Goal: Subscribe to service/newsletter

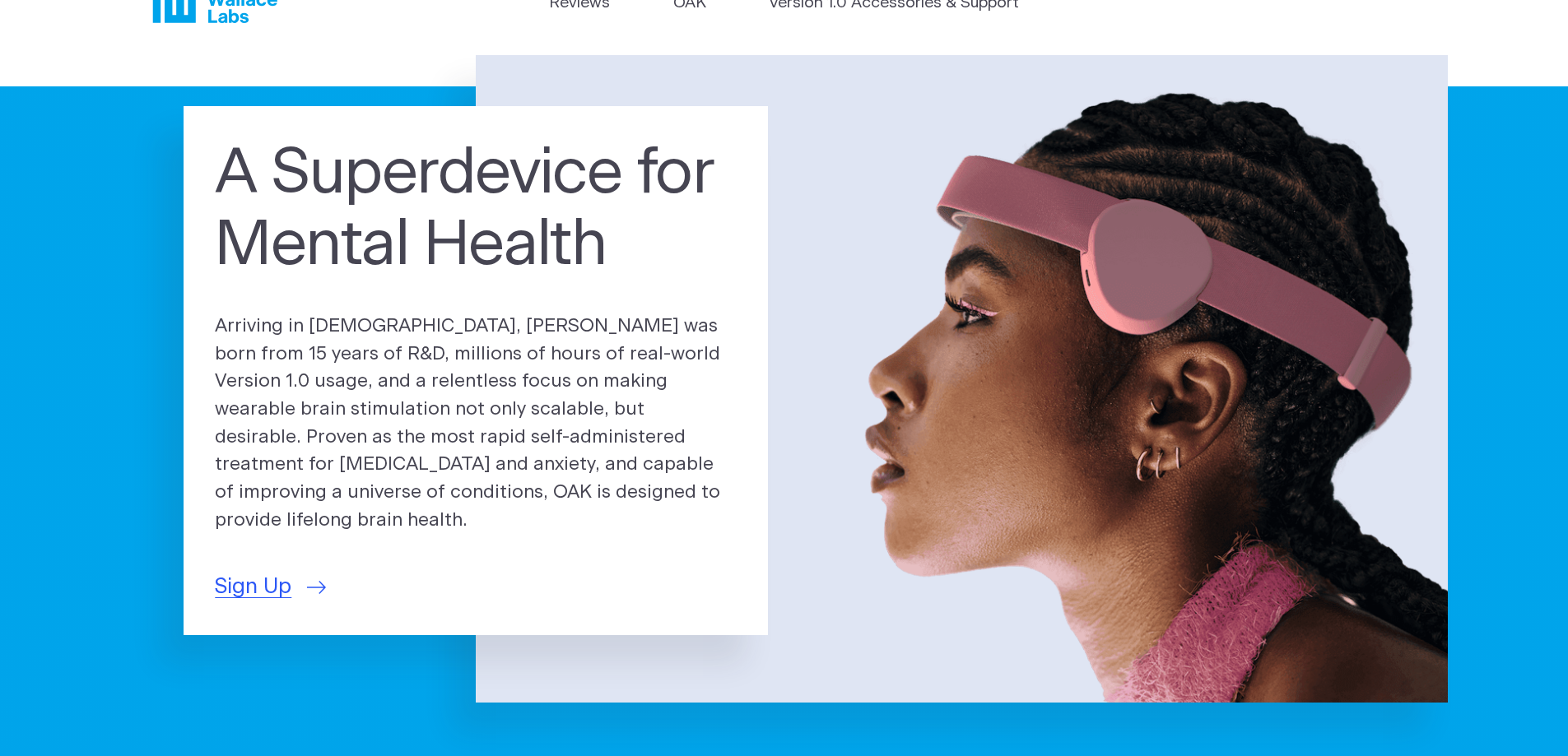
scroll to position [82, 0]
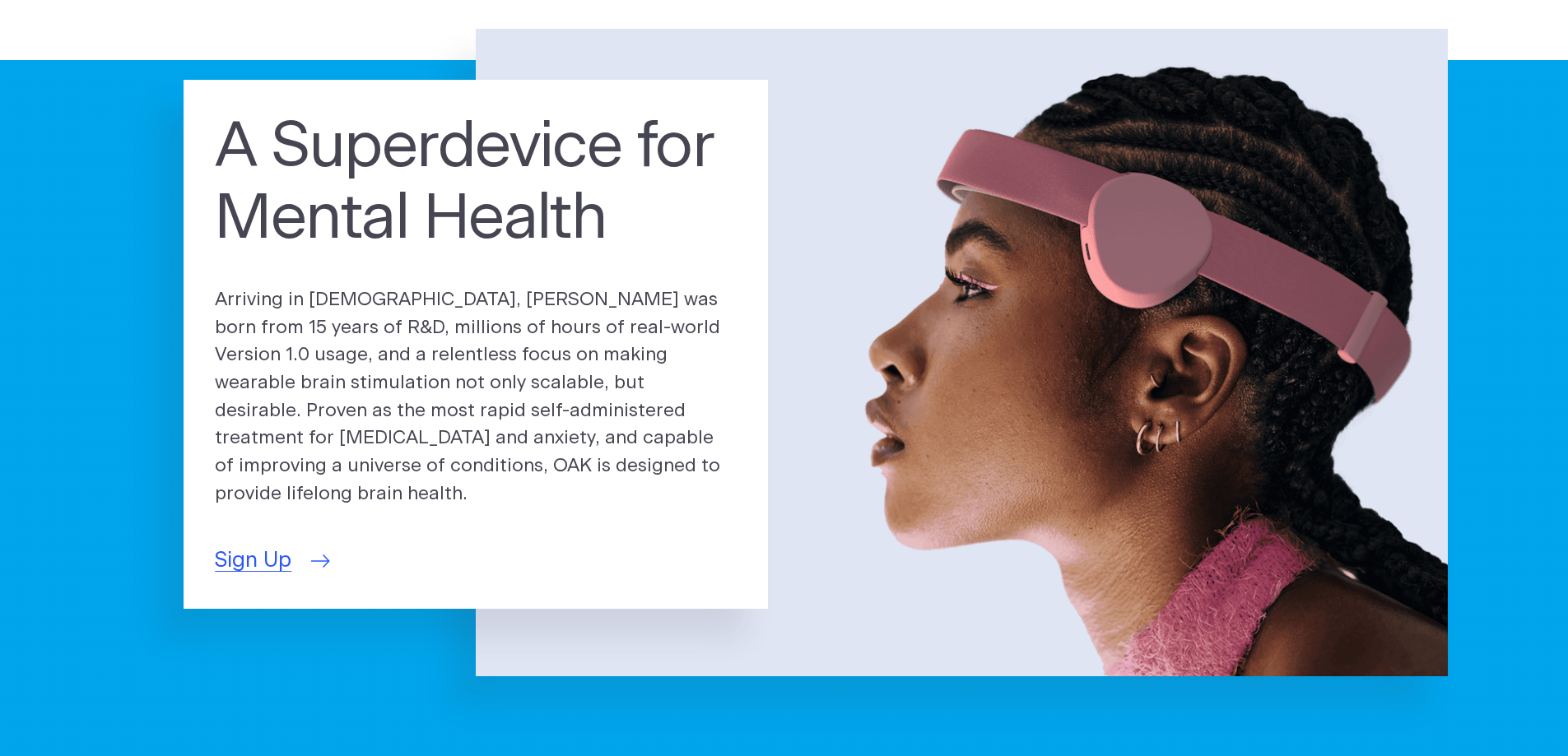
click at [288, 551] on span "Sign Up" at bounding box center [253, 561] width 76 height 32
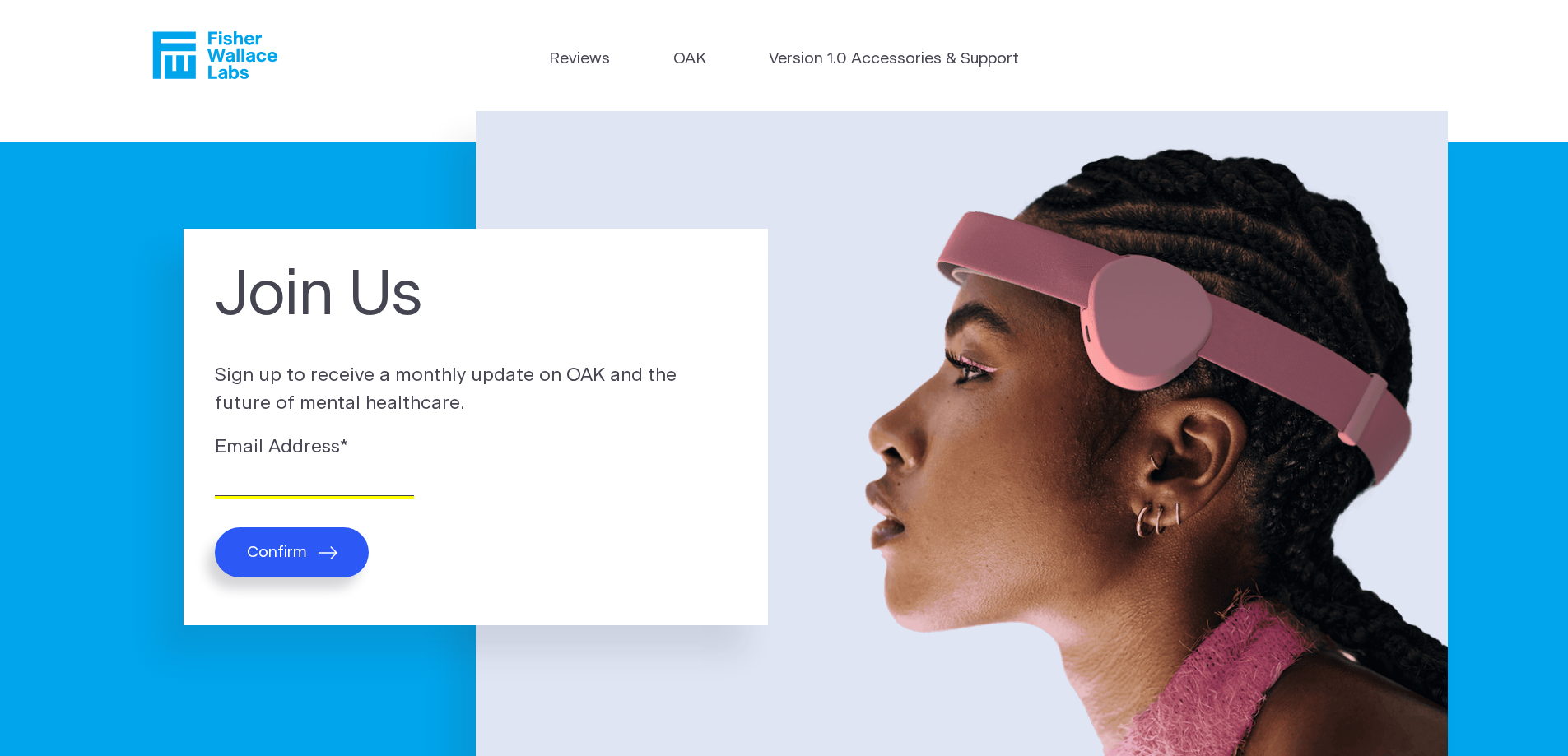
click at [307, 475] on input "Email Address *" at bounding box center [314, 483] width 199 height 25
type input "aparna.b303@gmail.com"
click at [289, 549] on span "Confirm" at bounding box center [278, 552] width 60 height 19
